Goal: Task Accomplishment & Management: Use online tool/utility

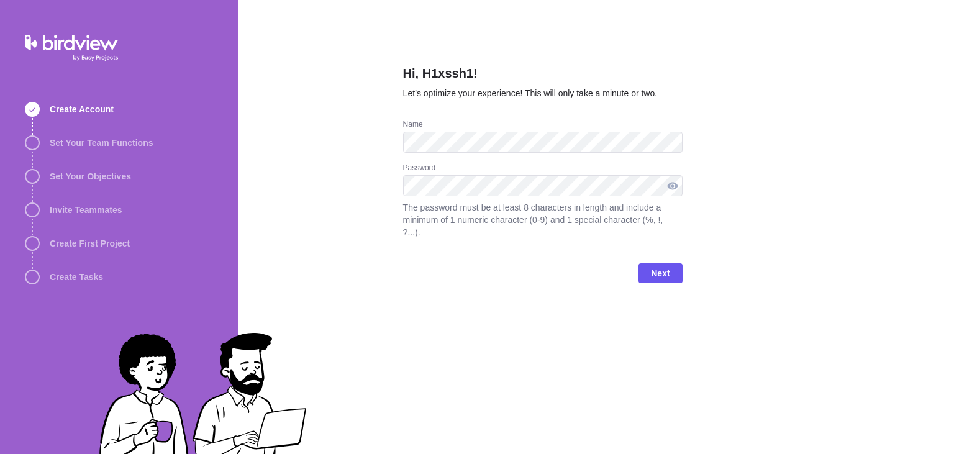
click at [667, 185] on div at bounding box center [672, 185] width 20 height 21
click at [667, 266] on span "Next" at bounding box center [660, 273] width 19 height 15
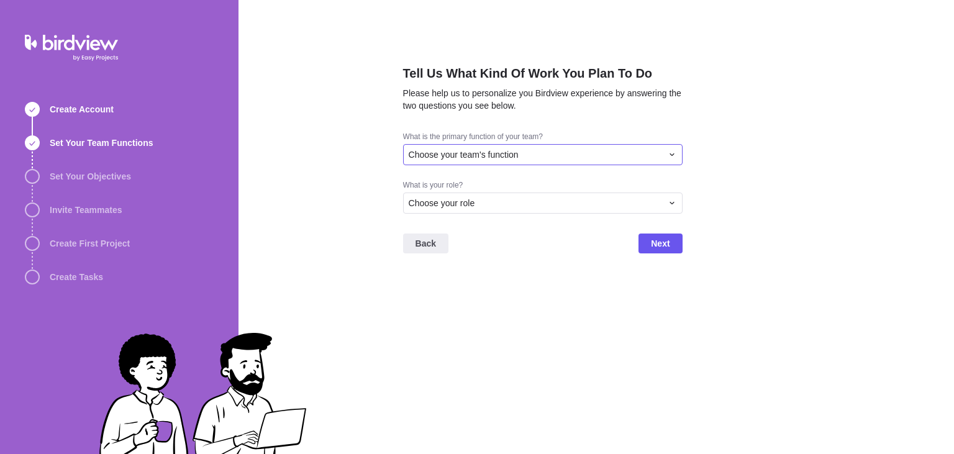
click at [652, 163] on div "Choose your team's function" at bounding box center [542, 154] width 279 height 21
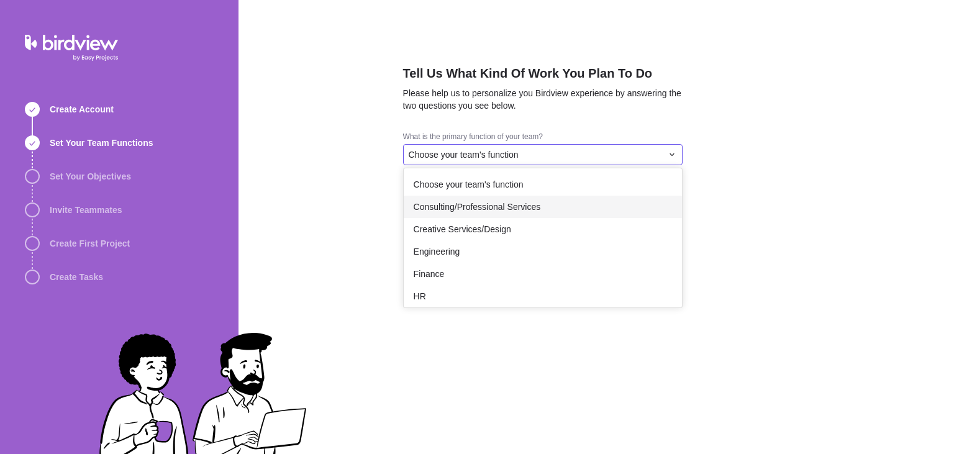
click at [779, 156] on div "Tell Us What Kind Of Work You Plan To Do Please help us to personalize you Bird…" at bounding box center [595, 227] width 715 height 454
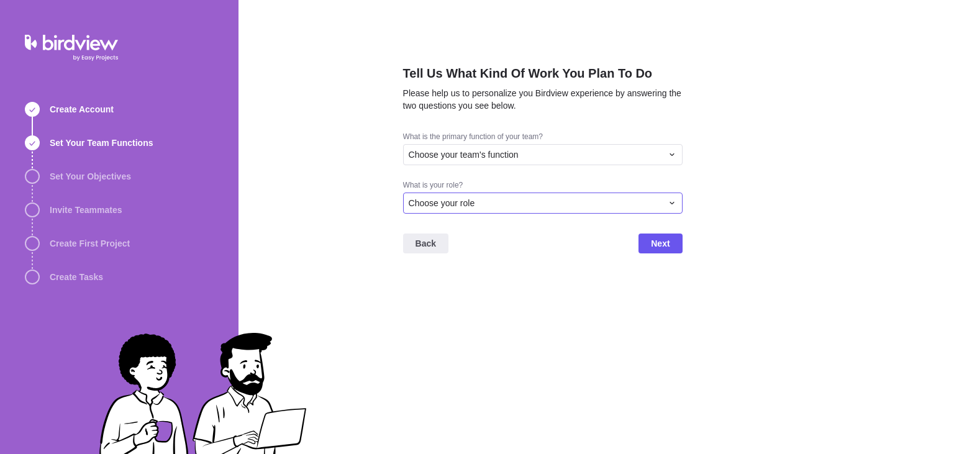
click at [618, 197] on div "Choose your role" at bounding box center [534, 203] width 253 height 12
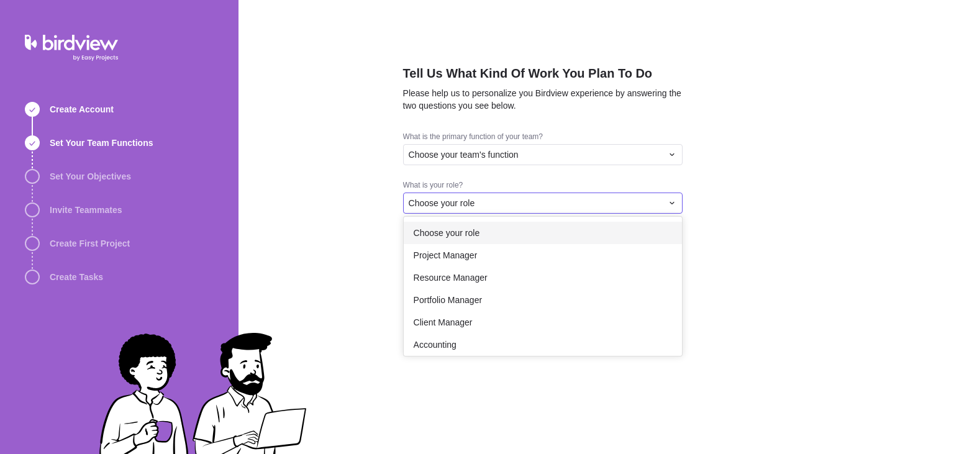
click at [564, 237] on div "Choose your role" at bounding box center [543, 233] width 278 height 22
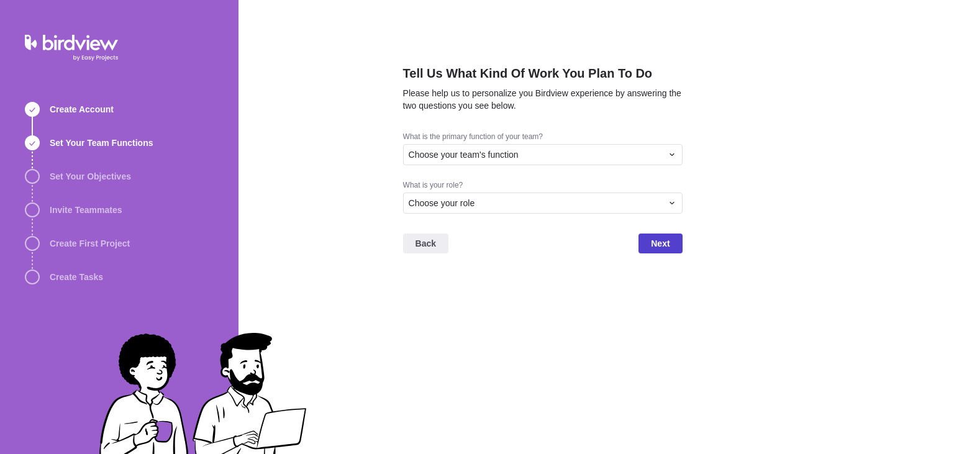
click at [669, 251] on span "Next" at bounding box center [659, 243] width 43 height 20
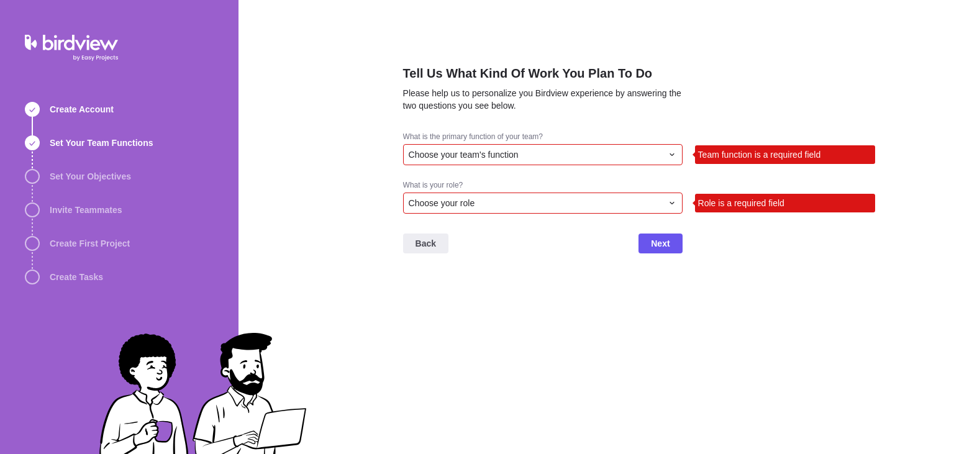
click at [656, 148] on div "Choose your team's function" at bounding box center [542, 154] width 279 height 21
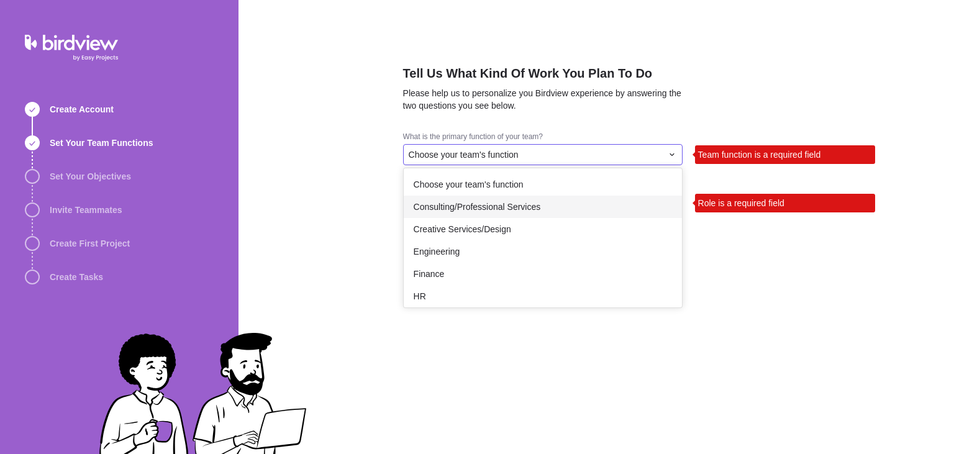
click at [607, 205] on div "Consulting/Professional Services" at bounding box center [543, 207] width 278 height 22
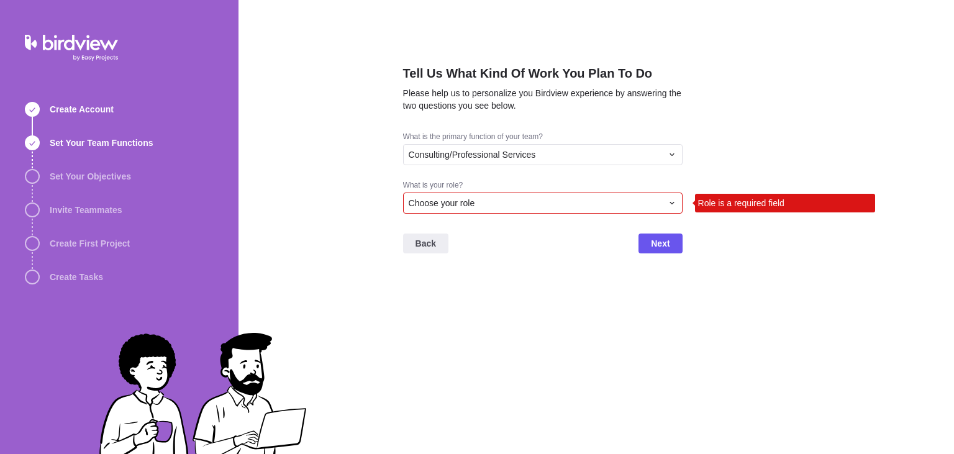
click at [632, 197] on div "Choose your role" at bounding box center [534, 203] width 253 height 12
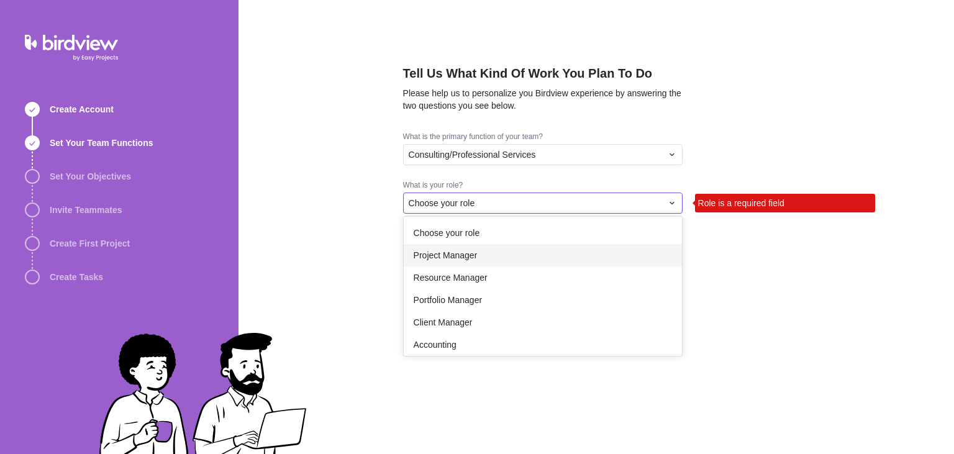
click at [605, 256] on div "Project Manager" at bounding box center [543, 255] width 278 height 22
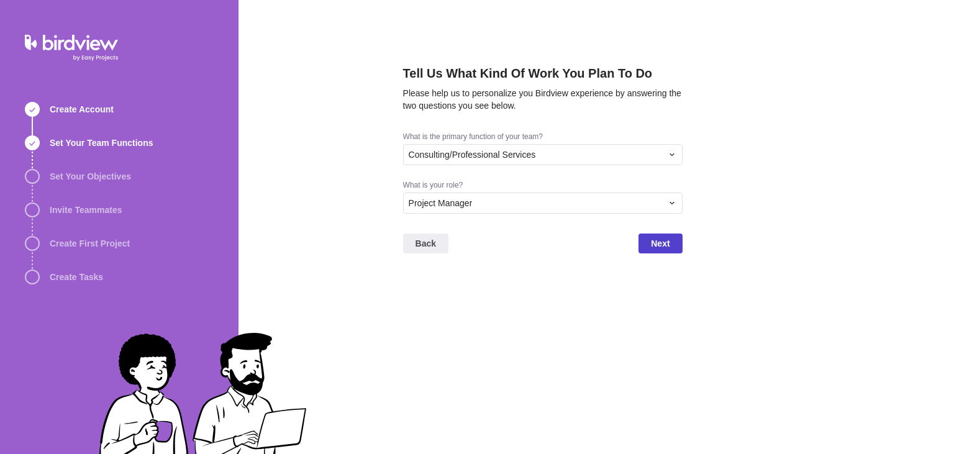
click at [657, 247] on span "Next" at bounding box center [660, 243] width 19 height 15
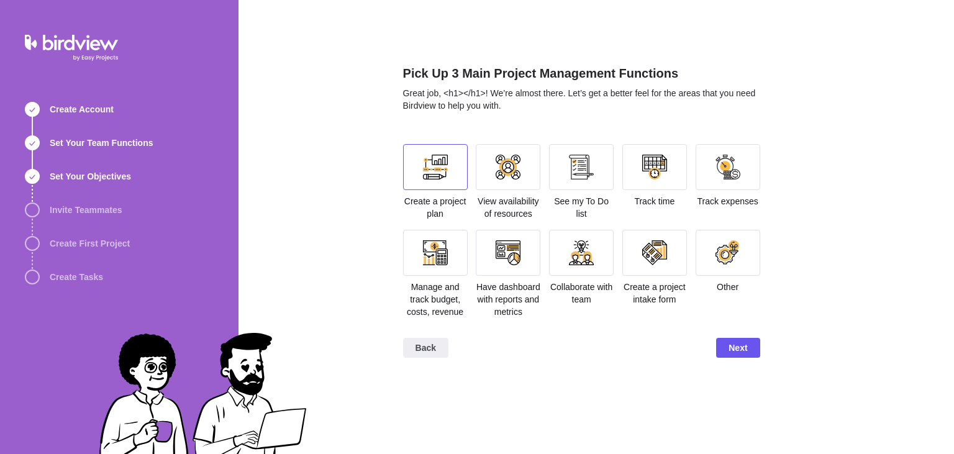
click at [431, 187] on div at bounding box center [435, 167] width 65 height 46
click at [513, 176] on div at bounding box center [507, 167] width 25 height 25
click at [582, 177] on div at bounding box center [581, 167] width 25 height 25
click at [652, 171] on div at bounding box center [654, 167] width 25 height 25
click at [528, 276] on div "Have dashboard with reports and metrics" at bounding box center [508, 274] width 65 height 88
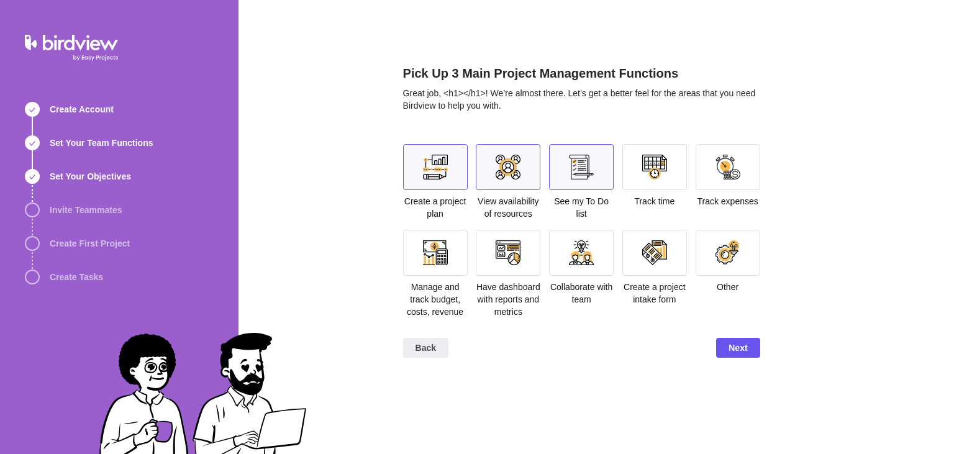
click at [582, 261] on div at bounding box center [581, 252] width 25 height 25
drag, startPoint x: 534, startPoint y: 259, endPoint x: 534, endPoint y: 235, distance: 23.6
click at [534, 258] on div at bounding box center [508, 253] width 65 height 46
click at [580, 153] on div at bounding box center [581, 167] width 65 height 46
click at [576, 270] on div at bounding box center [581, 253] width 65 height 46
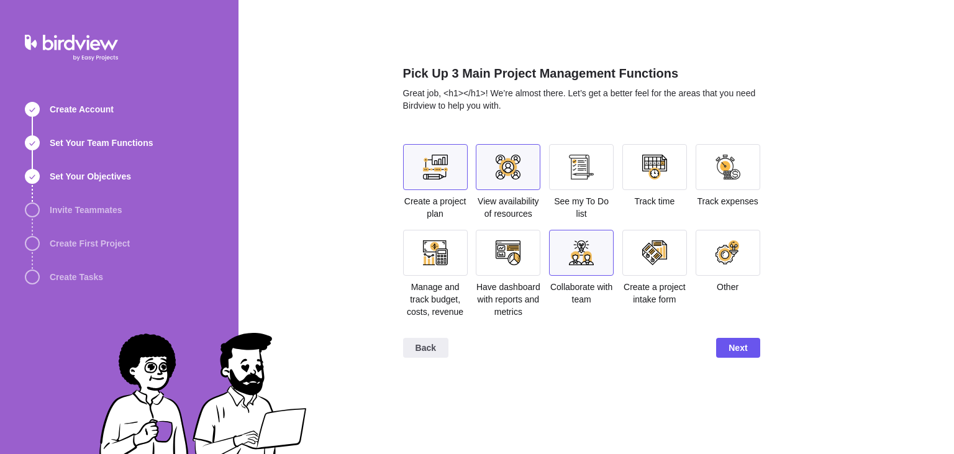
click at [487, 266] on div at bounding box center [508, 253] width 65 height 46
click at [501, 262] on div at bounding box center [507, 252] width 25 height 25
click at [423, 350] on span "Back" at bounding box center [425, 347] width 20 height 15
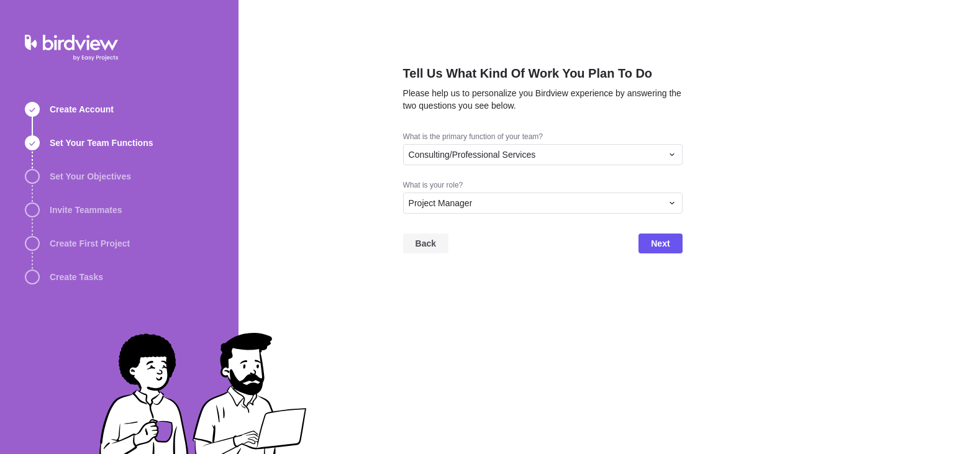
click at [425, 246] on span "Back" at bounding box center [425, 243] width 20 height 15
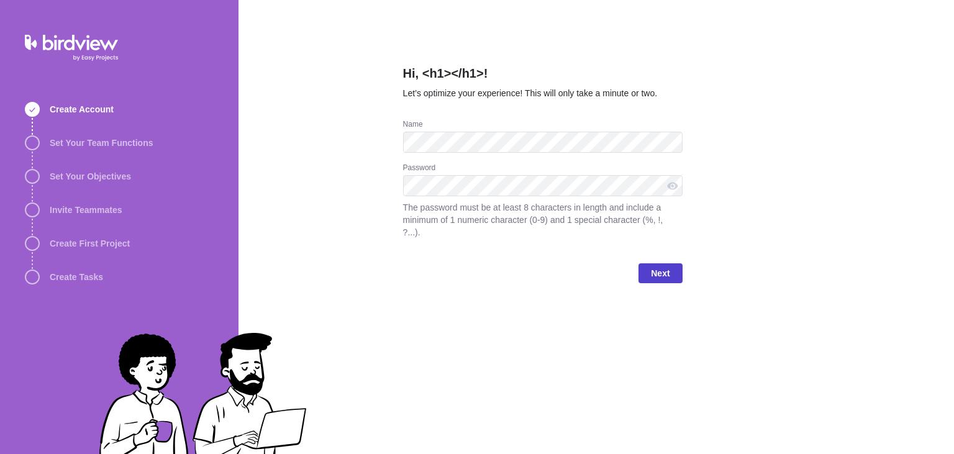
click at [646, 263] on span "Next" at bounding box center [659, 273] width 43 height 20
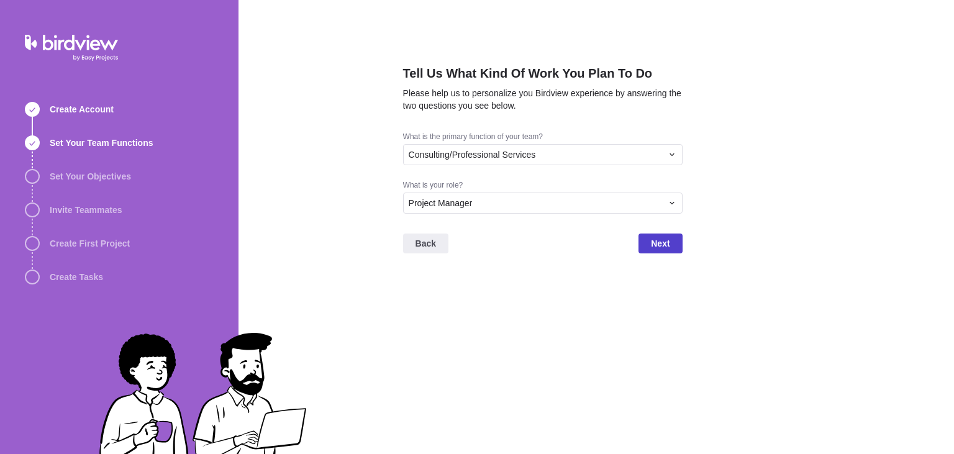
click at [649, 245] on span "Next" at bounding box center [659, 243] width 43 height 20
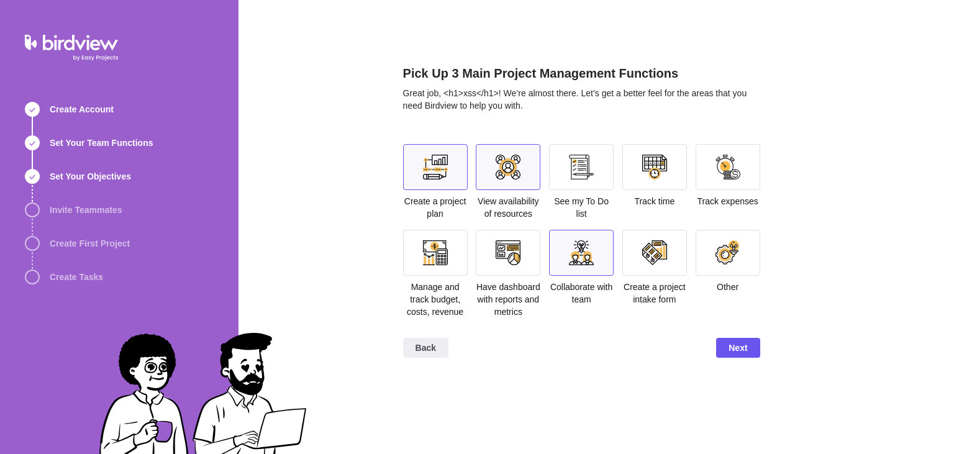
click at [659, 265] on div at bounding box center [654, 253] width 65 height 46
click at [510, 163] on div at bounding box center [507, 167] width 25 height 25
drag, startPoint x: 664, startPoint y: 262, endPoint x: 702, endPoint y: 304, distance: 56.3
click at [666, 264] on div at bounding box center [654, 253] width 65 height 46
click at [744, 351] on span "Next" at bounding box center [737, 347] width 19 height 15
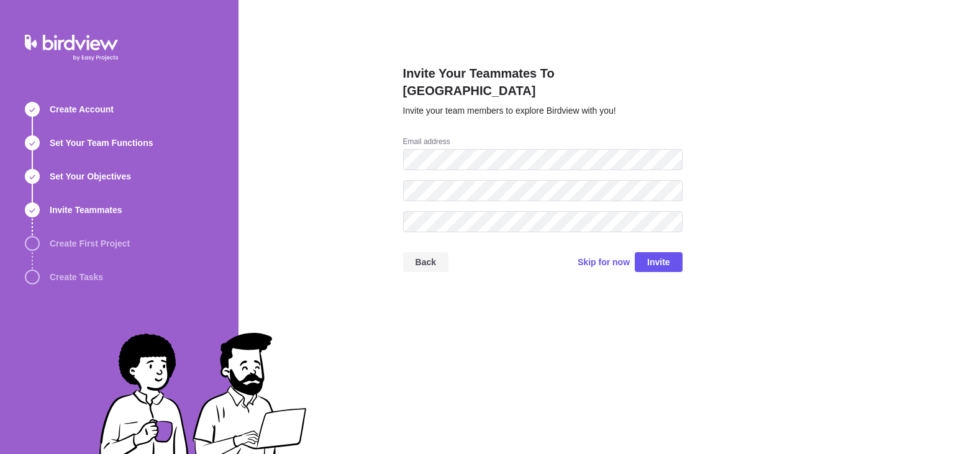
click at [424, 255] on span "Back" at bounding box center [425, 262] width 20 height 15
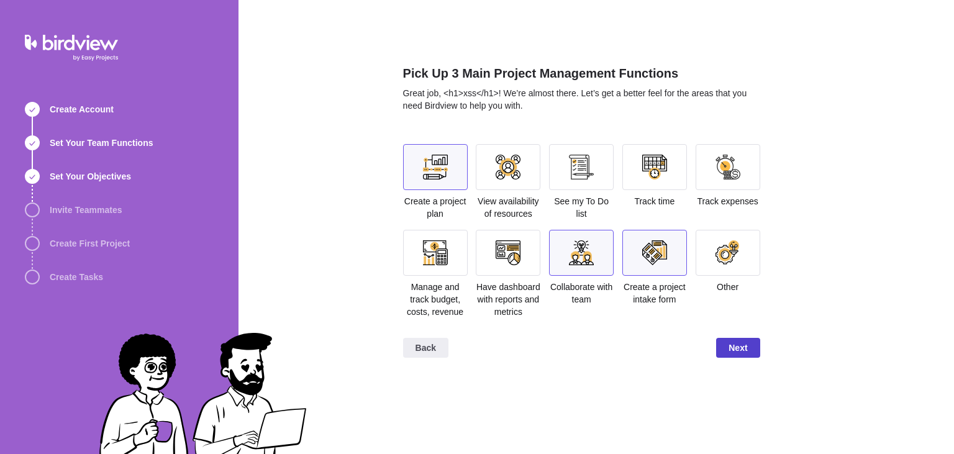
click at [741, 339] on span "Next" at bounding box center [737, 348] width 43 height 20
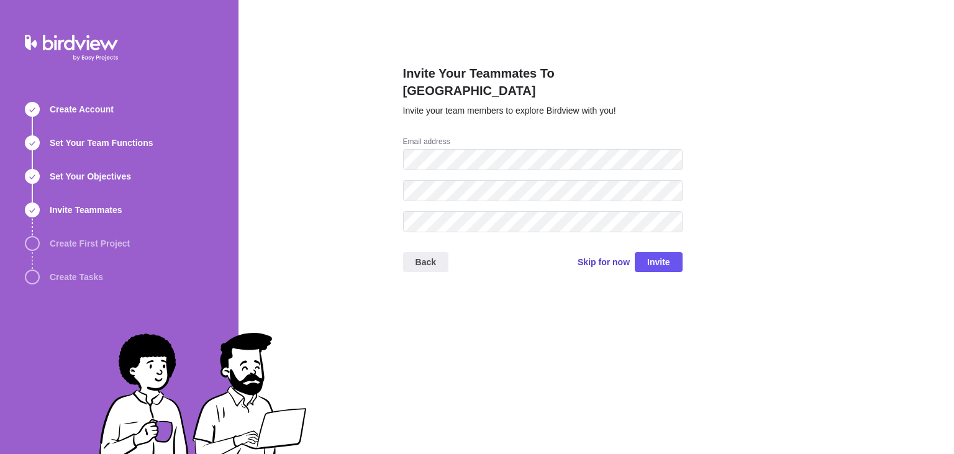
click at [608, 256] on span "Skip for now" at bounding box center [603, 262] width 52 height 12
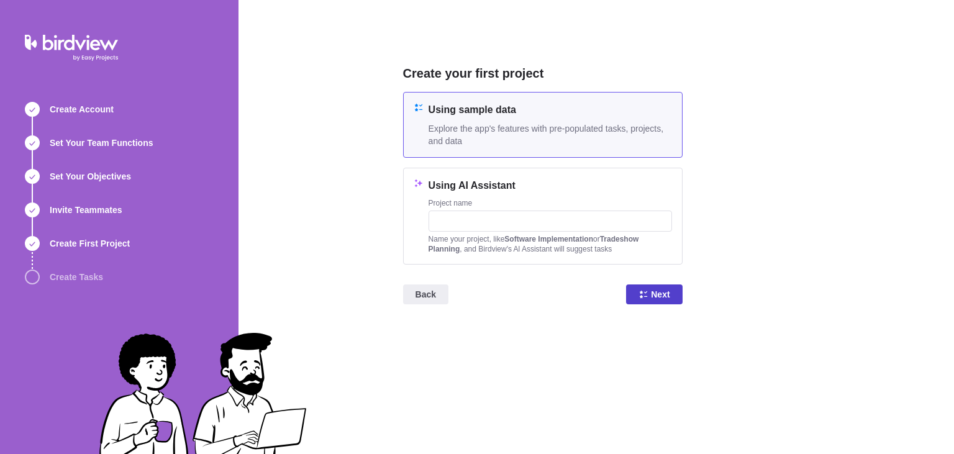
click at [633, 292] on span "Next" at bounding box center [654, 294] width 56 height 20
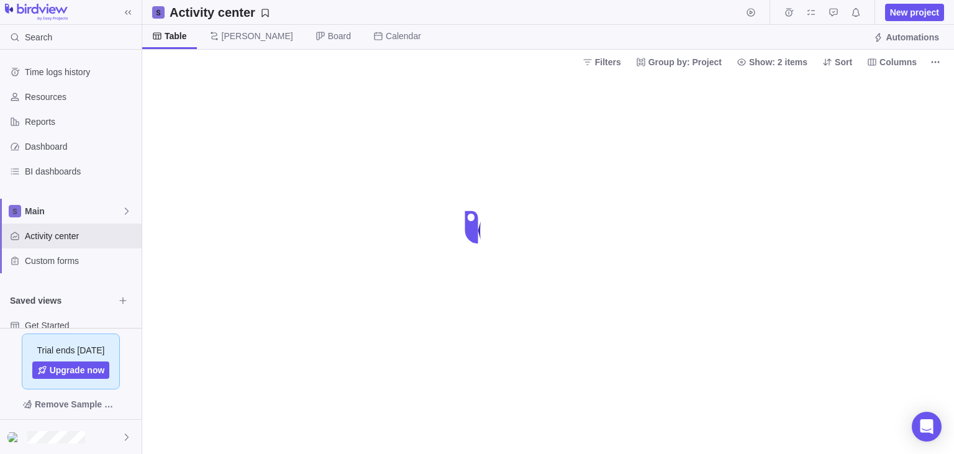
click at [320, 196] on div at bounding box center [547, 264] width 811 height 380
click at [477, 223] on div "loading" at bounding box center [477, 227] width 50 height 50
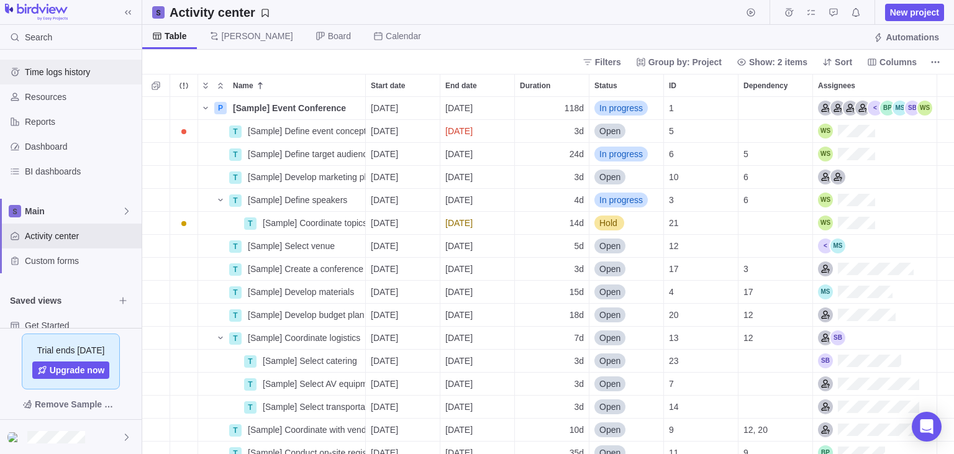
click at [78, 70] on span "Time logs history" at bounding box center [81, 72] width 112 height 12
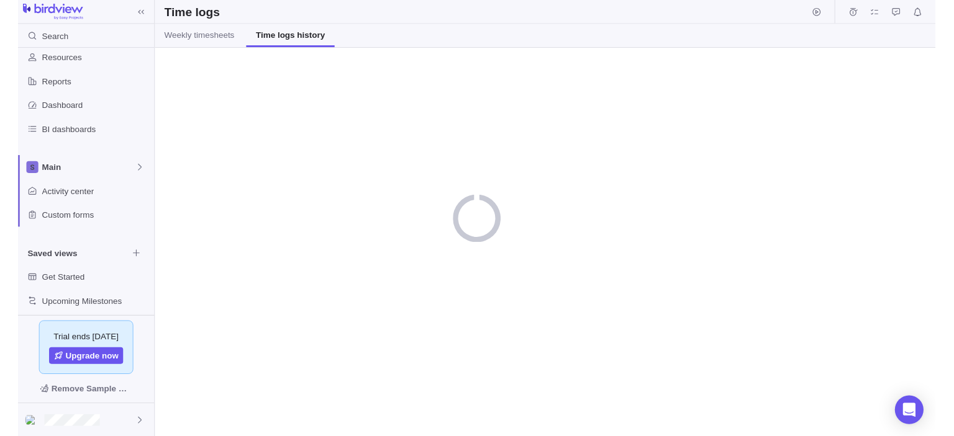
scroll to position [44, 0]
